Goal: Download file/media

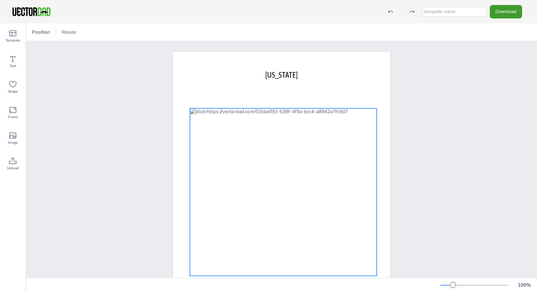
click at [268, 133] on div at bounding box center [283, 192] width 187 height 168
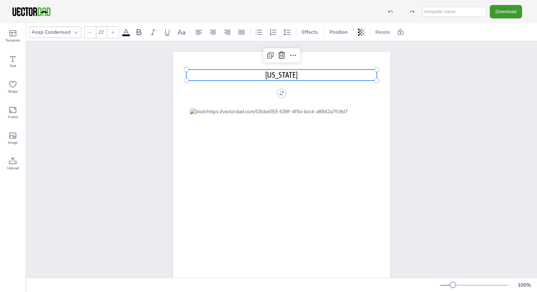
click at [291, 76] on span "[US_STATE]" at bounding box center [281, 74] width 32 height 9
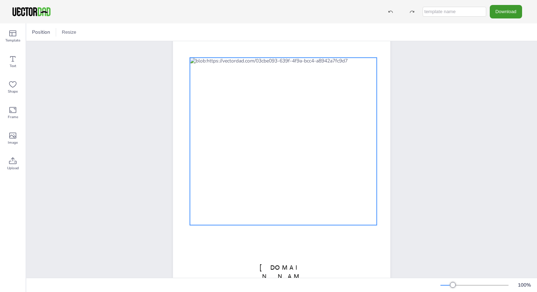
scroll to position [65, 0]
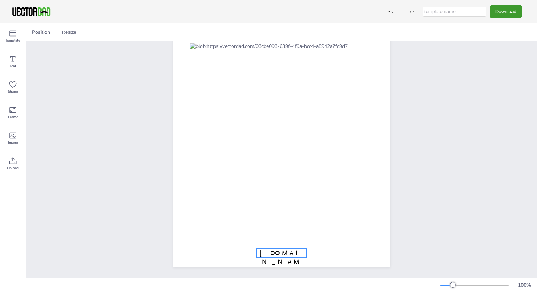
click at [281, 250] on span "[DOMAIN_NAME]" at bounding box center [282, 262] width 44 height 26
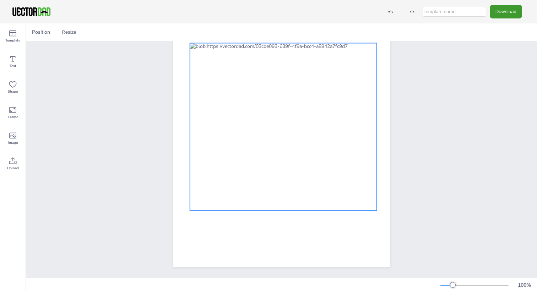
scroll to position [0, 0]
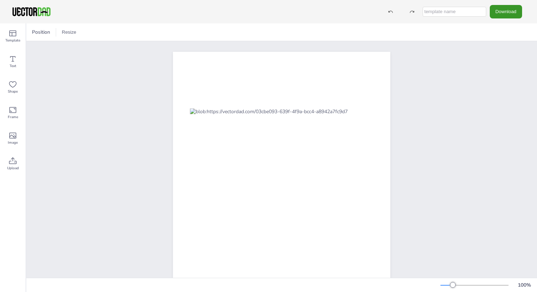
click at [502, 13] on button "Download" at bounding box center [506, 11] width 32 height 13
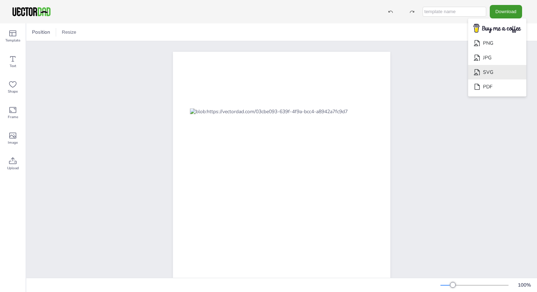
click at [496, 71] on li "SVG" at bounding box center [497, 72] width 58 height 15
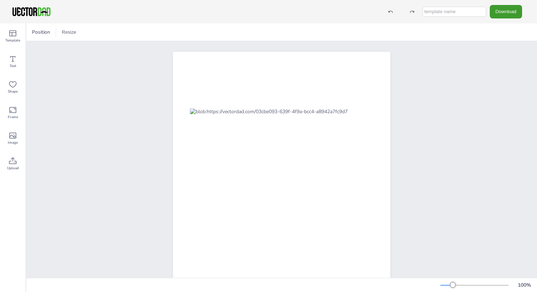
click at [278, 149] on div at bounding box center [283, 192] width 187 height 168
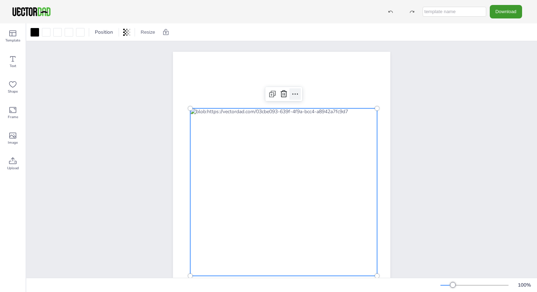
click at [295, 93] on icon at bounding box center [295, 94] width 9 height 9
click at [296, 159] on div at bounding box center [283, 192] width 187 height 168
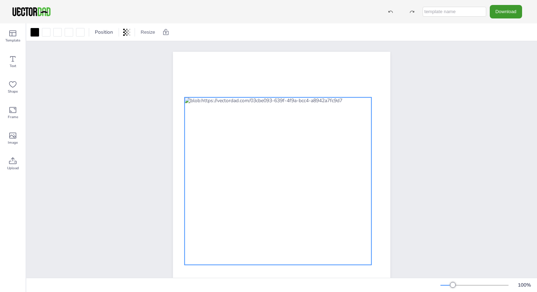
drag, startPoint x: 296, startPoint y: 159, endPoint x: 291, endPoint y: 148, distance: 12.4
click at [291, 148] on div at bounding box center [278, 181] width 187 height 168
click at [514, 10] on button "Download" at bounding box center [506, 11] width 32 height 13
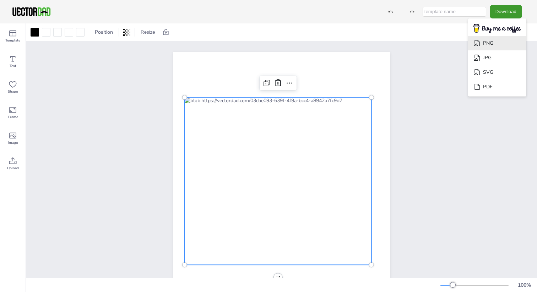
click at [503, 43] on li "PNG" at bounding box center [497, 43] width 58 height 15
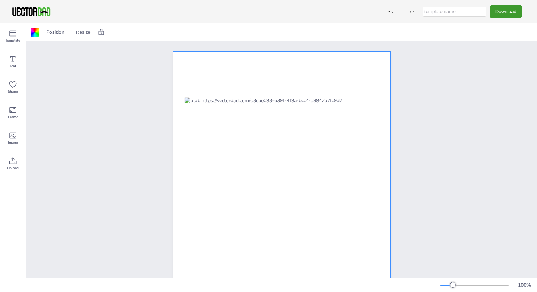
click at [234, 67] on div at bounding box center [281, 192] width 217 height 281
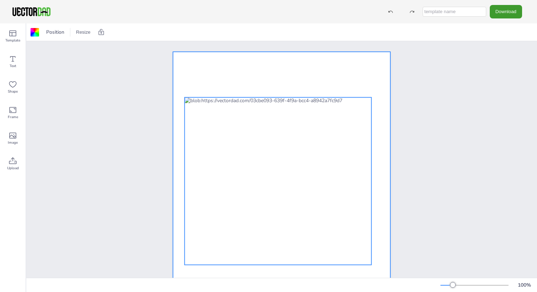
click at [218, 115] on div at bounding box center [278, 181] width 187 height 168
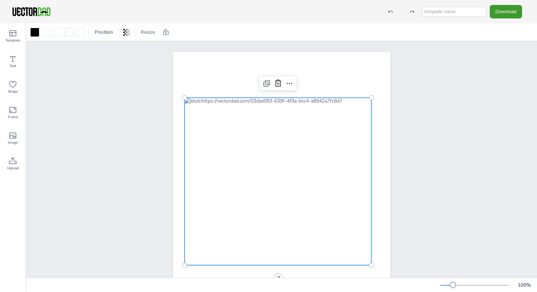
click at [123, 26] on div "Position Resize" at bounding box center [281, 31] width 511 height 17
click at [126, 31] on icon at bounding box center [126, 32] width 7 height 7
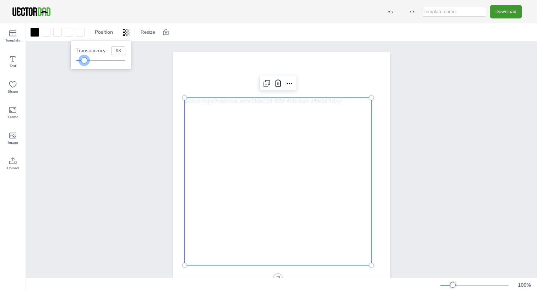
type input "100"
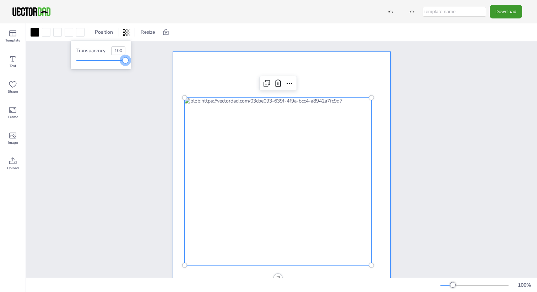
drag, startPoint x: 125, startPoint y: 60, endPoint x: 252, endPoint y: 72, distance: 128.1
click at [253, 72] on body "Download PNG JPG SVG PDF Template Text Shape Frame Image Upload Position Resize…" at bounding box center [268, 146] width 537 height 292
click at [209, 72] on div at bounding box center [281, 192] width 217 height 281
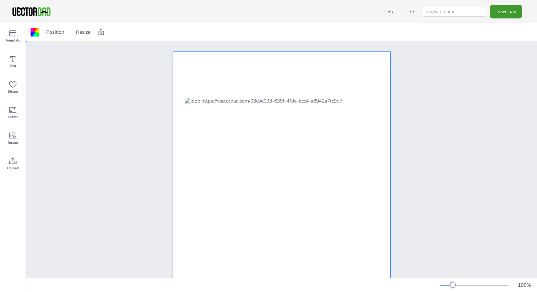
click at [209, 72] on div at bounding box center [281, 192] width 217 height 281
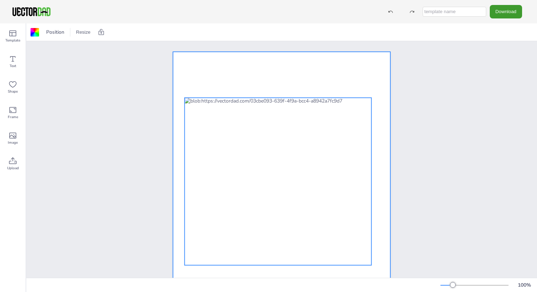
click at [218, 120] on div at bounding box center [278, 182] width 187 height 168
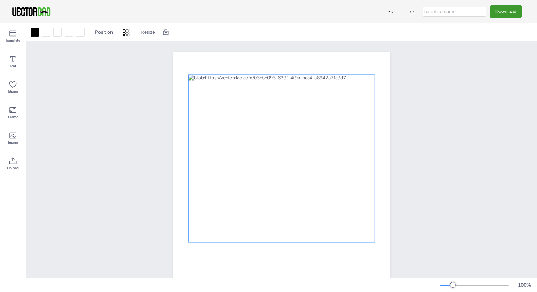
drag, startPoint x: 248, startPoint y: 108, endPoint x: 252, endPoint y: 84, distance: 23.8
click at [252, 84] on div at bounding box center [281, 159] width 187 height 168
click at [252, 92] on div at bounding box center [281, 159] width 187 height 168
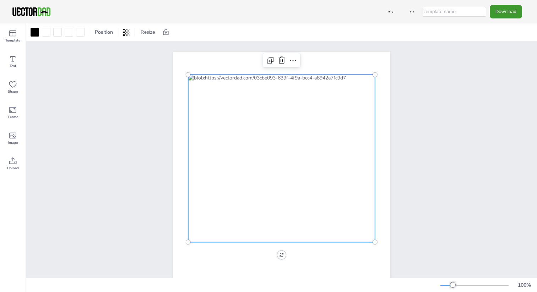
click at [252, 92] on div at bounding box center [281, 159] width 187 height 168
click at [44, 27] on div at bounding box center [45, 32] width 11 height 11
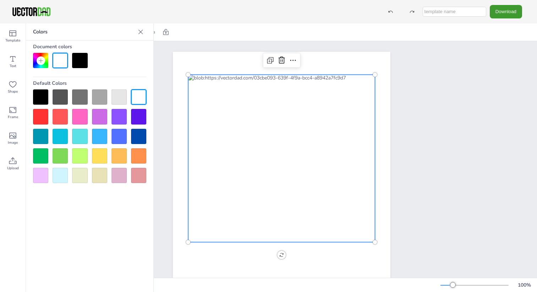
click at [77, 54] on div at bounding box center [79, 60] width 15 height 15
click at [62, 54] on div at bounding box center [60, 60] width 15 height 15
click at [64, 60] on div at bounding box center [60, 60] width 15 height 15
click at [87, 60] on div at bounding box center [79, 60] width 15 height 15
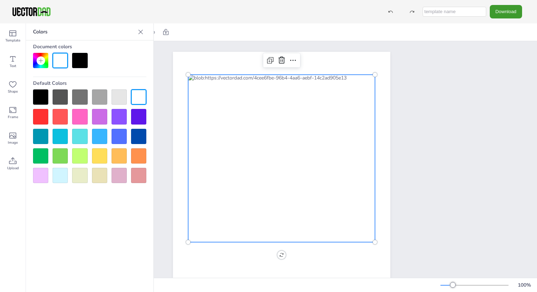
click at [142, 32] on icon at bounding box center [140, 31] width 7 height 7
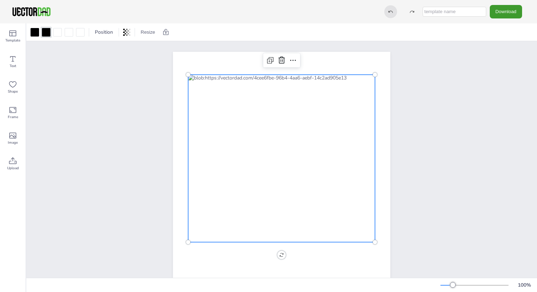
click at [397, 7] on div at bounding box center [390, 11] width 13 height 13
click at [407, 43] on div at bounding box center [281, 192] width 278 height 302
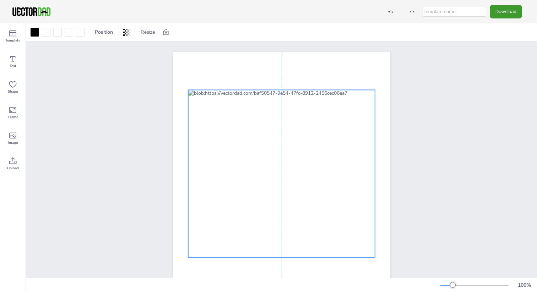
drag, startPoint x: 295, startPoint y: 123, endPoint x: 295, endPoint y: 138, distance: 15.3
click at [295, 138] on div at bounding box center [281, 174] width 187 height 168
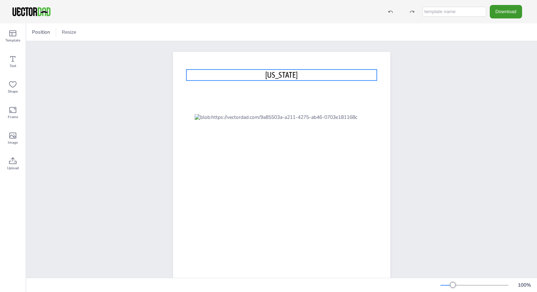
click at [283, 72] on span "[US_STATE]" at bounding box center [281, 74] width 32 height 9
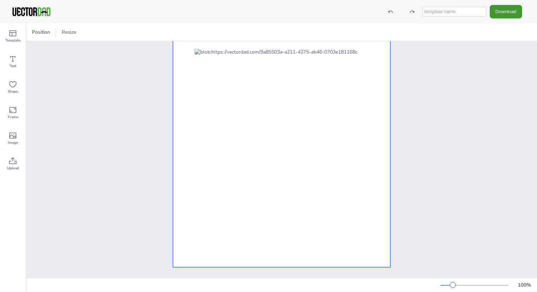
scroll to position [29, 0]
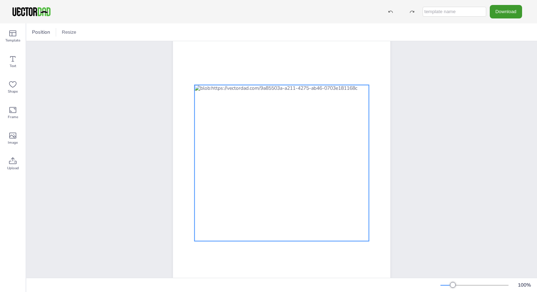
click at [273, 189] on div at bounding box center [282, 163] width 174 height 156
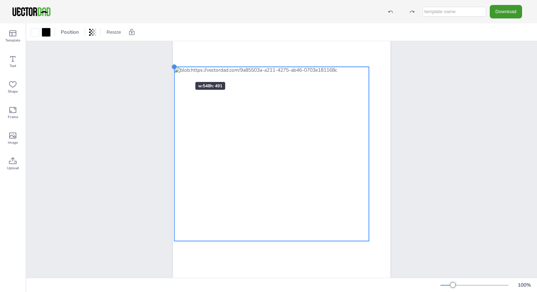
drag, startPoint x: 194, startPoint y: 83, endPoint x: 174, endPoint y: 69, distance: 24.7
click at [174, 69] on div at bounding box center [175, 67] width 6 height 6
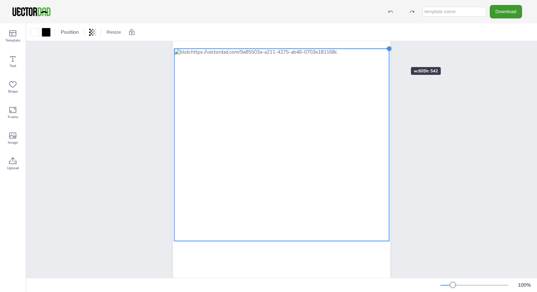
drag, startPoint x: 369, startPoint y: 66, endPoint x: 390, endPoint y: 54, distance: 23.4
click at [390, 54] on div at bounding box center [281, 163] width 217 height 281
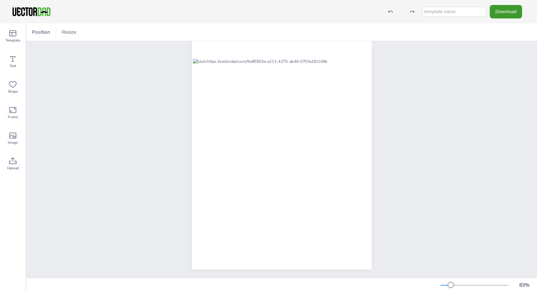
scroll to position [0, 0]
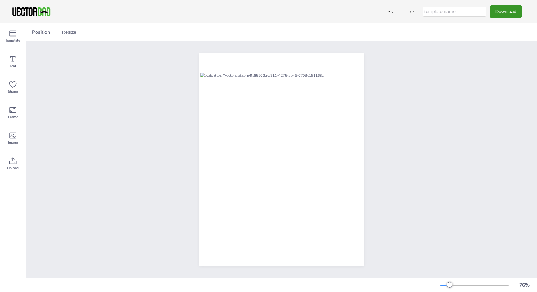
click at [507, 13] on button "Download" at bounding box center [506, 11] width 32 height 13
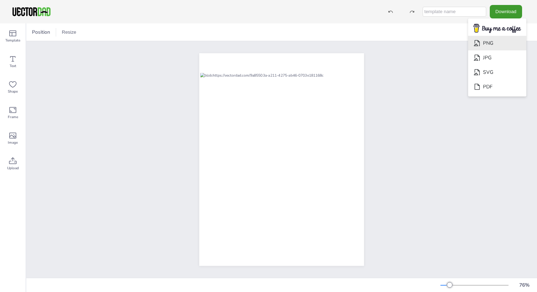
click at [503, 43] on li "PNG" at bounding box center [497, 43] width 58 height 15
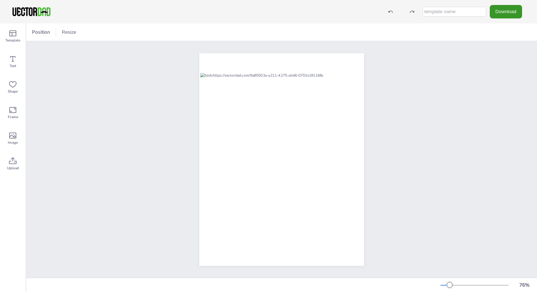
click at [504, 13] on button "Download" at bounding box center [506, 11] width 32 height 13
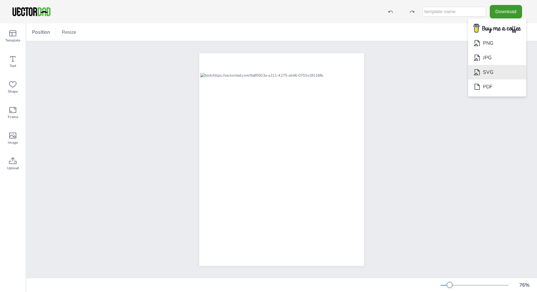
click at [503, 75] on li "SVG" at bounding box center [497, 72] width 58 height 15
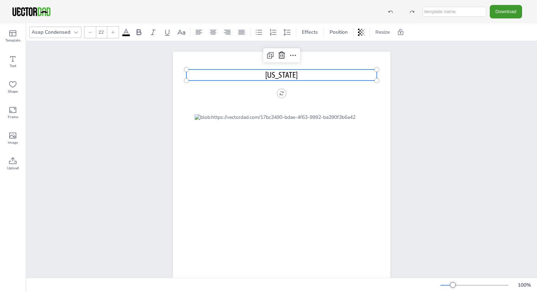
click at [297, 73] on p "[US_STATE]" at bounding box center [281, 75] width 190 height 11
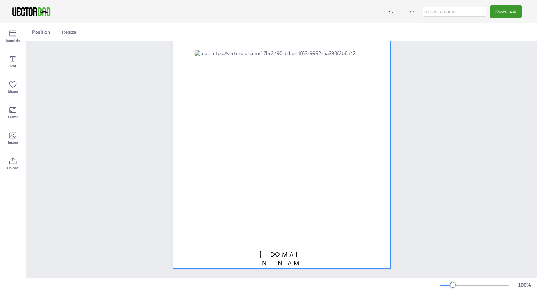
scroll to position [65, 0]
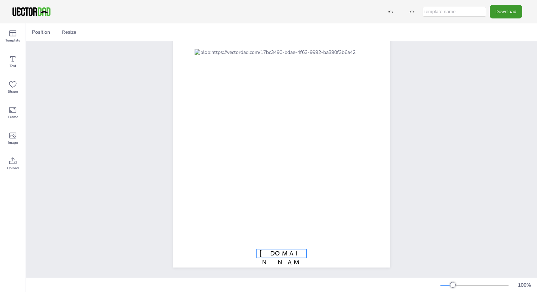
click at [277, 251] on span "[DOMAIN_NAME]" at bounding box center [282, 263] width 44 height 26
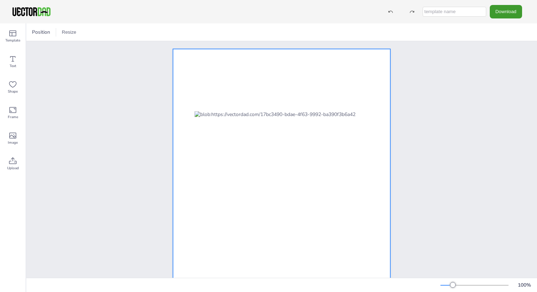
scroll to position [0, 0]
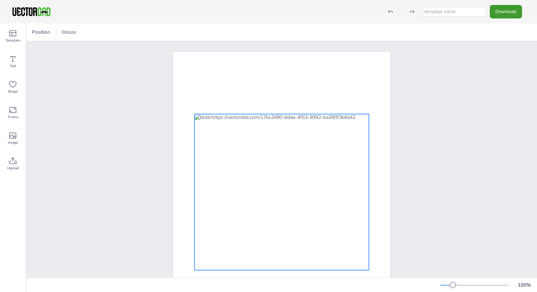
click at [276, 200] on div at bounding box center [282, 192] width 174 height 156
click at [294, 99] on icon at bounding box center [293, 100] width 9 height 9
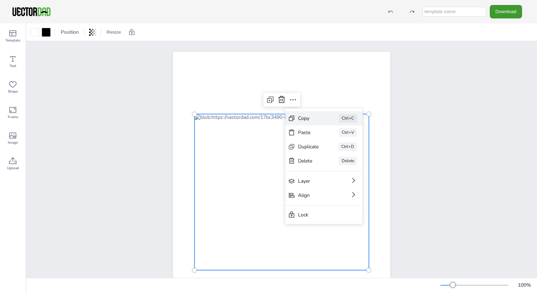
click at [309, 117] on div "Copy" at bounding box center [308, 118] width 21 height 7
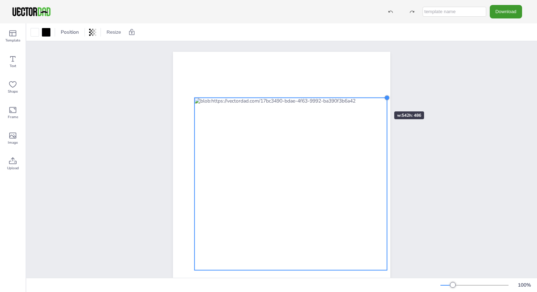
drag, startPoint x: 367, startPoint y: 115, endPoint x: 373, endPoint y: 99, distance: 17.3
click at [373, 99] on div at bounding box center [281, 192] width 217 height 281
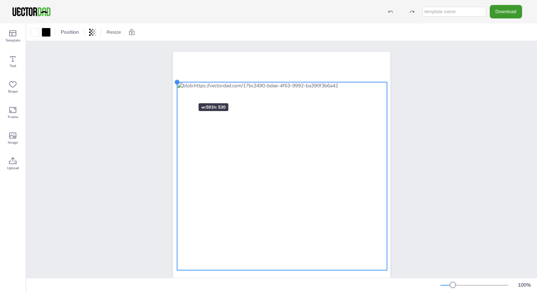
drag, startPoint x: 195, startPoint y: 99, endPoint x: 177, endPoint y: 91, distance: 19.2
click at [177, 91] on div at bounding box center [281, 192] width 217 height 281
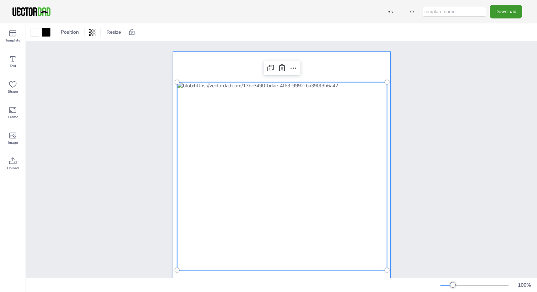
click at [141, 98] on div at bounding box center [281, 192] width 511 height 302
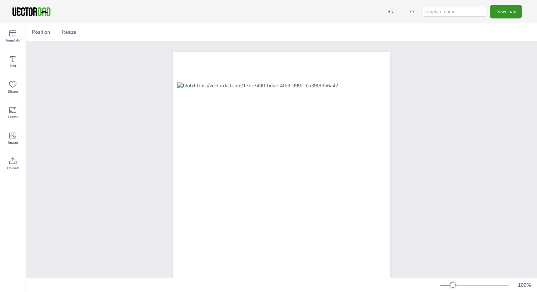
click at [501, 10] on button "Download" at bounding box center [506, 11] width 32 height 13
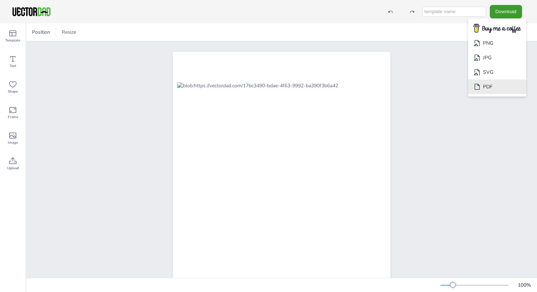
click at [502, 82] on li "PDF" at bounding box center [497, 87] width 58 height 15
